Goal: Obtain resource: Obtain resource

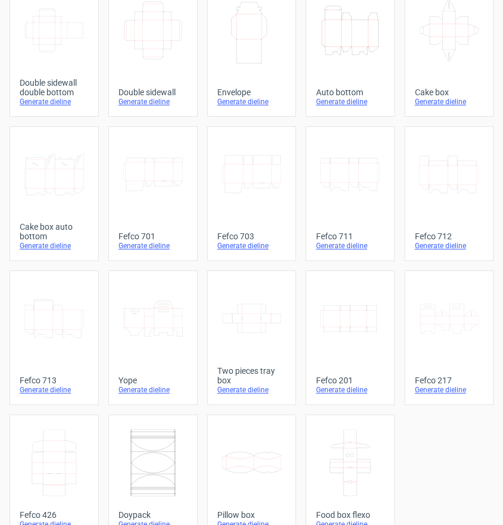
scroll to position [256, 0]
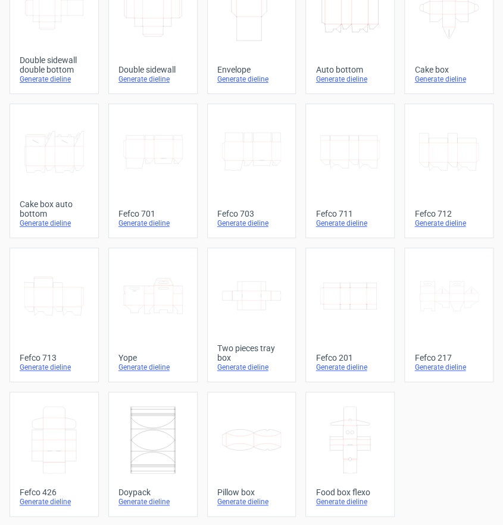
click at [490, 0] on div "Product templates Width Depth Height Fefco 427 Generate dieline Height Depth Wi…" at bounding box center [251, 154] width 503 height 744
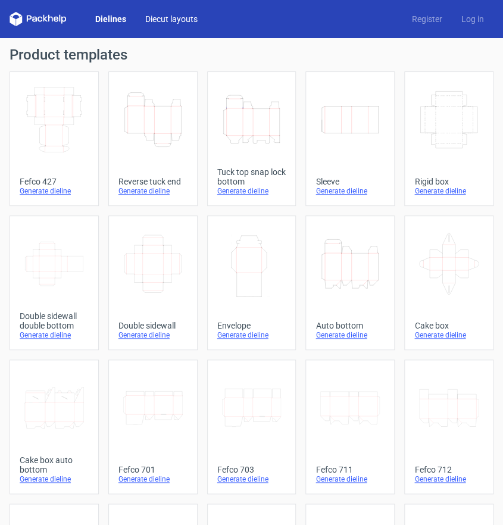
click at [157, 20] on link "Diecut layouts" at bounding box center [171, 19] width 71 height 12
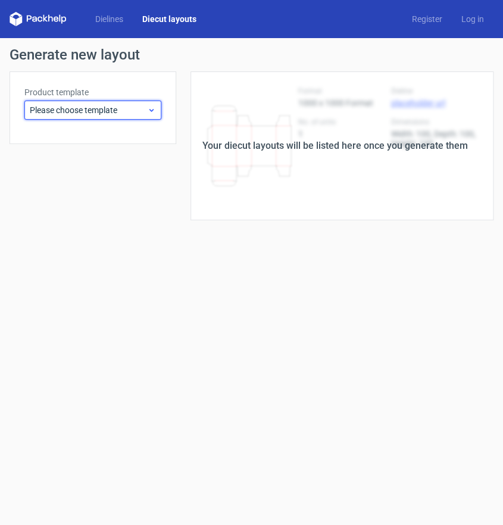
click at [135, 105] on span "Please choose template" at bounding box center [88, 110] width 117 height 12
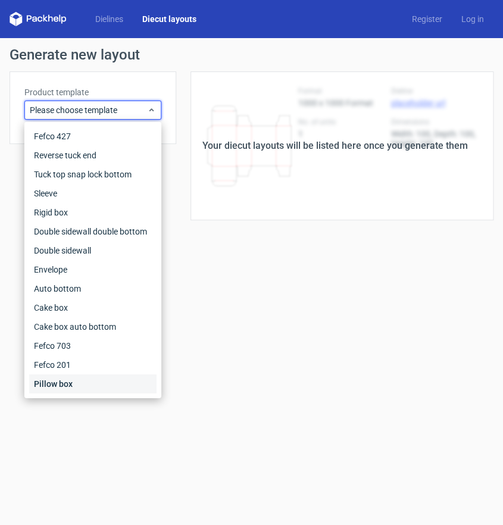
click at [81, 375] on div "Pillow box" at bounding box center [92, 383] width 127 height 19
